Goal: Information Seeking & Learning: Learn about a topic

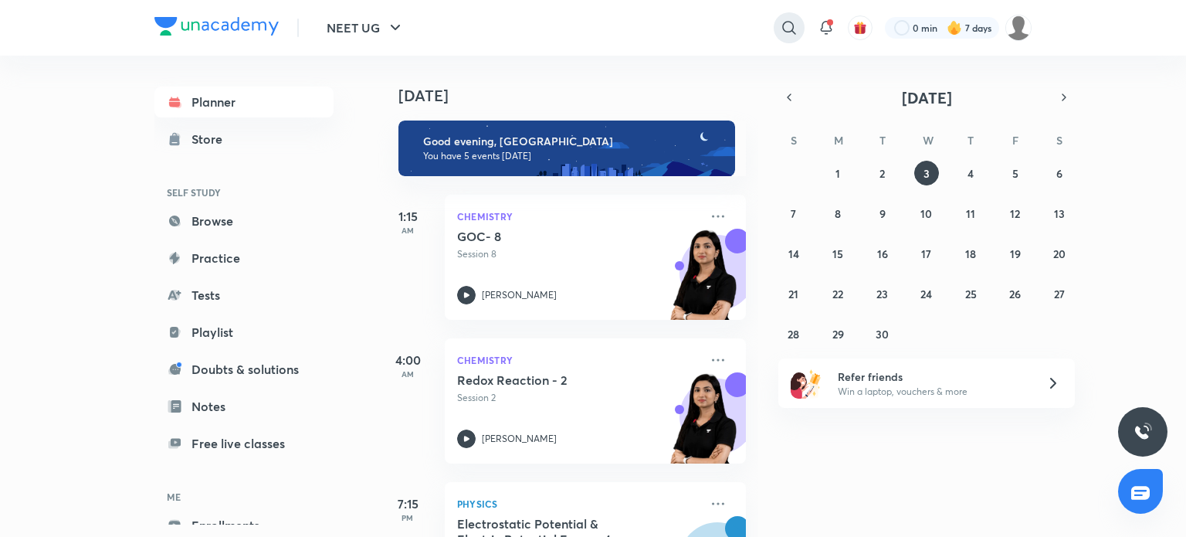
click at [784, 23] on icon at bounding box center [788, 27] width 13 height 13
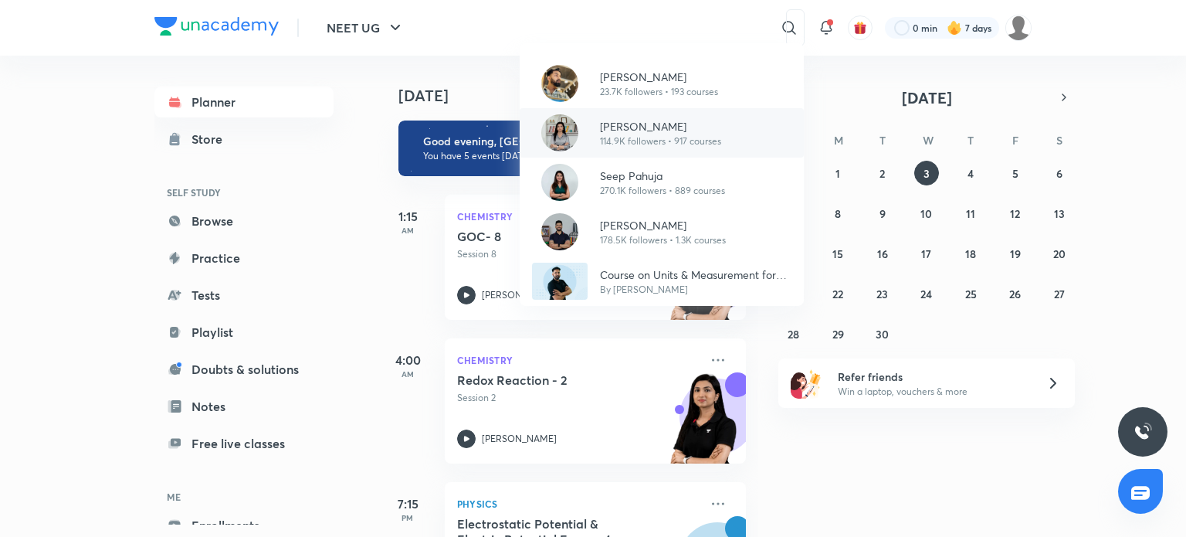
click at [664, 143] on p "114.9K followers • 917 courses" at bounding box center [660, 141] width 121 height 14
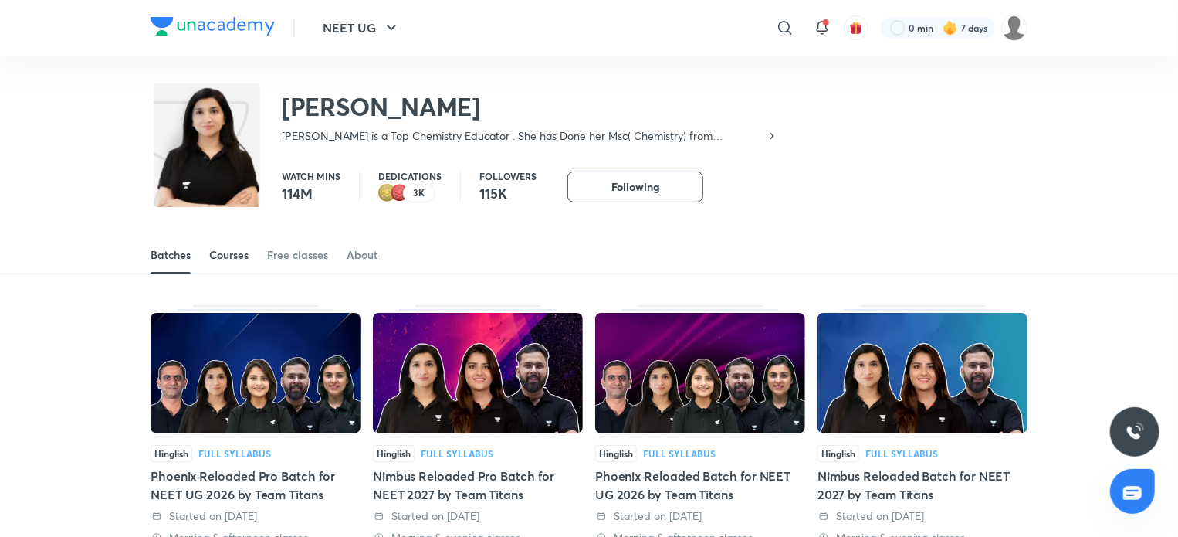
click at [222, 261] on div "Courses" at bounding box center [228, 254] width 39 height 15
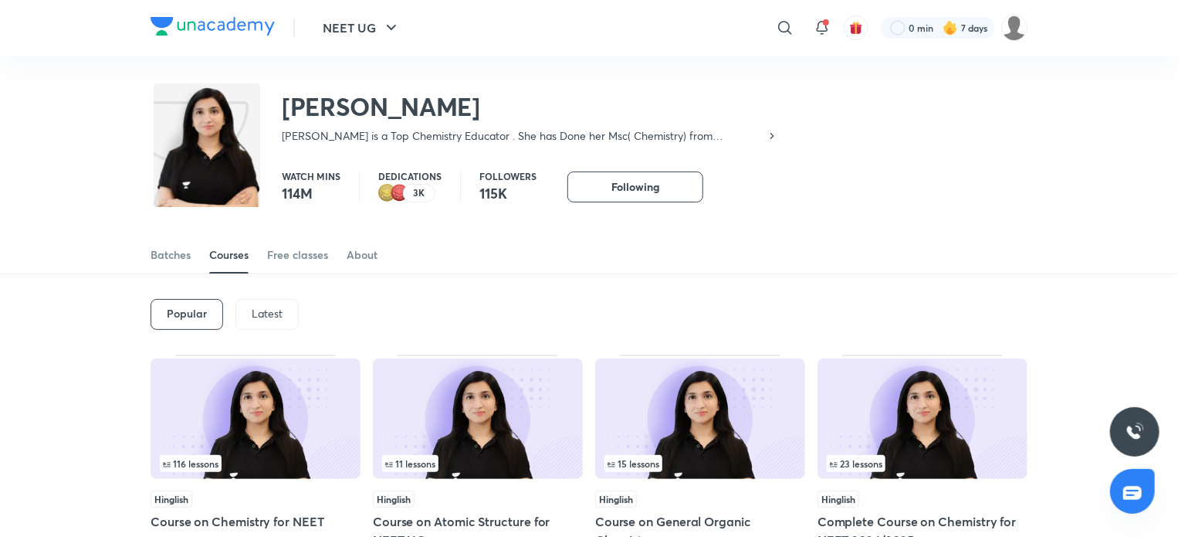
click at [269, 304] on div "Latest" at bounding box center [266, 314] width 63 height 31
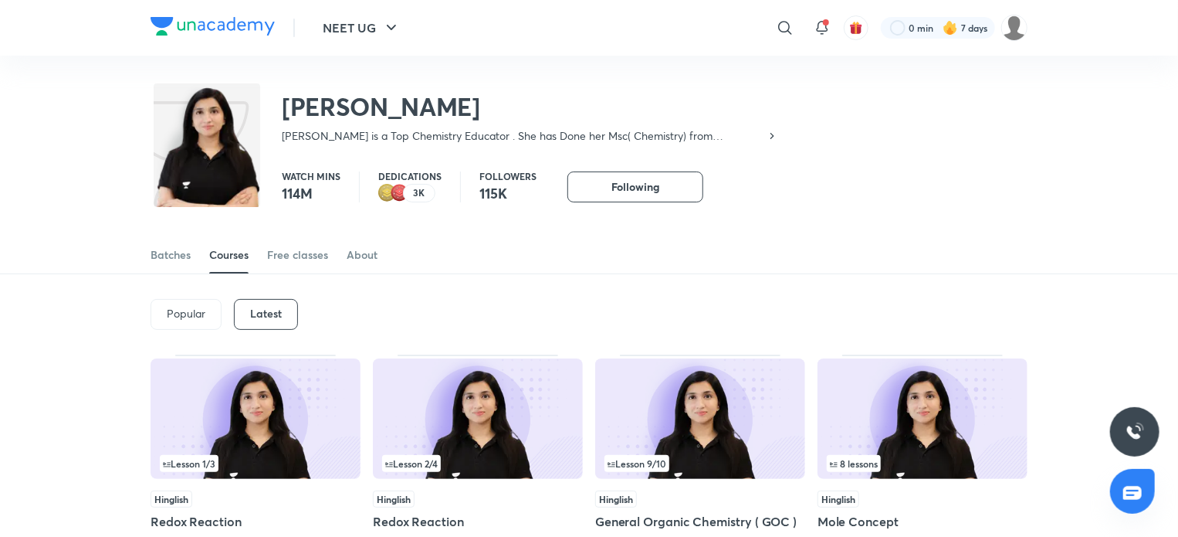
click at [468, 389] on img at bounding box center [478, 418] width 210 height 120
click at [454, 416] on img at bounding box center [478, 418] width 210 height 120
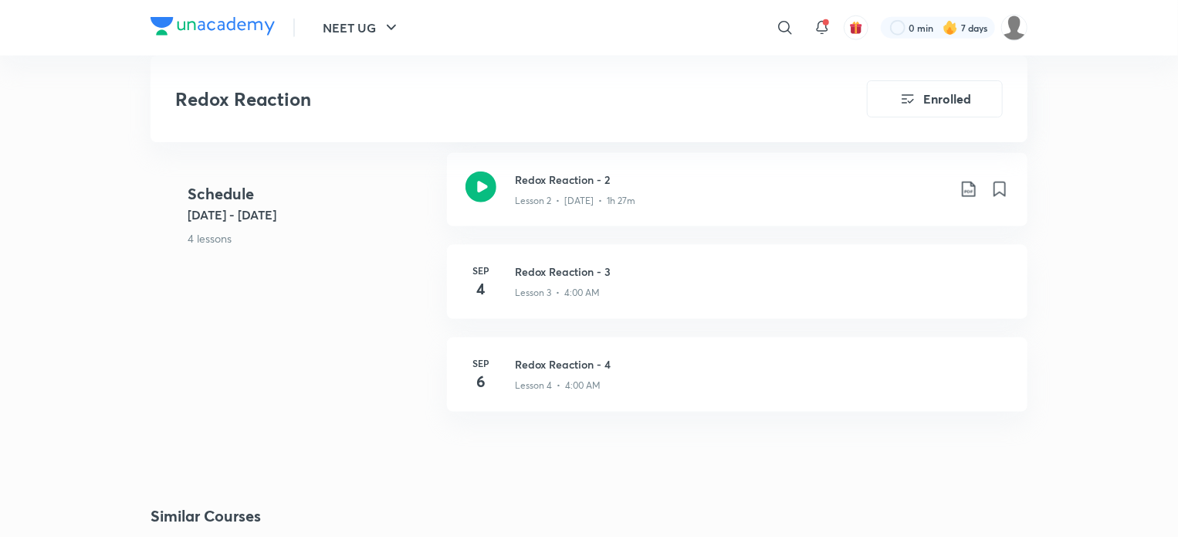
scroll to position [896, 0]
click at [523, 169] on h3 "Redox Reaction - 2" at bounding box center [731, 176] width 432 height 16
